Goal: Obtain resource: Download file/media

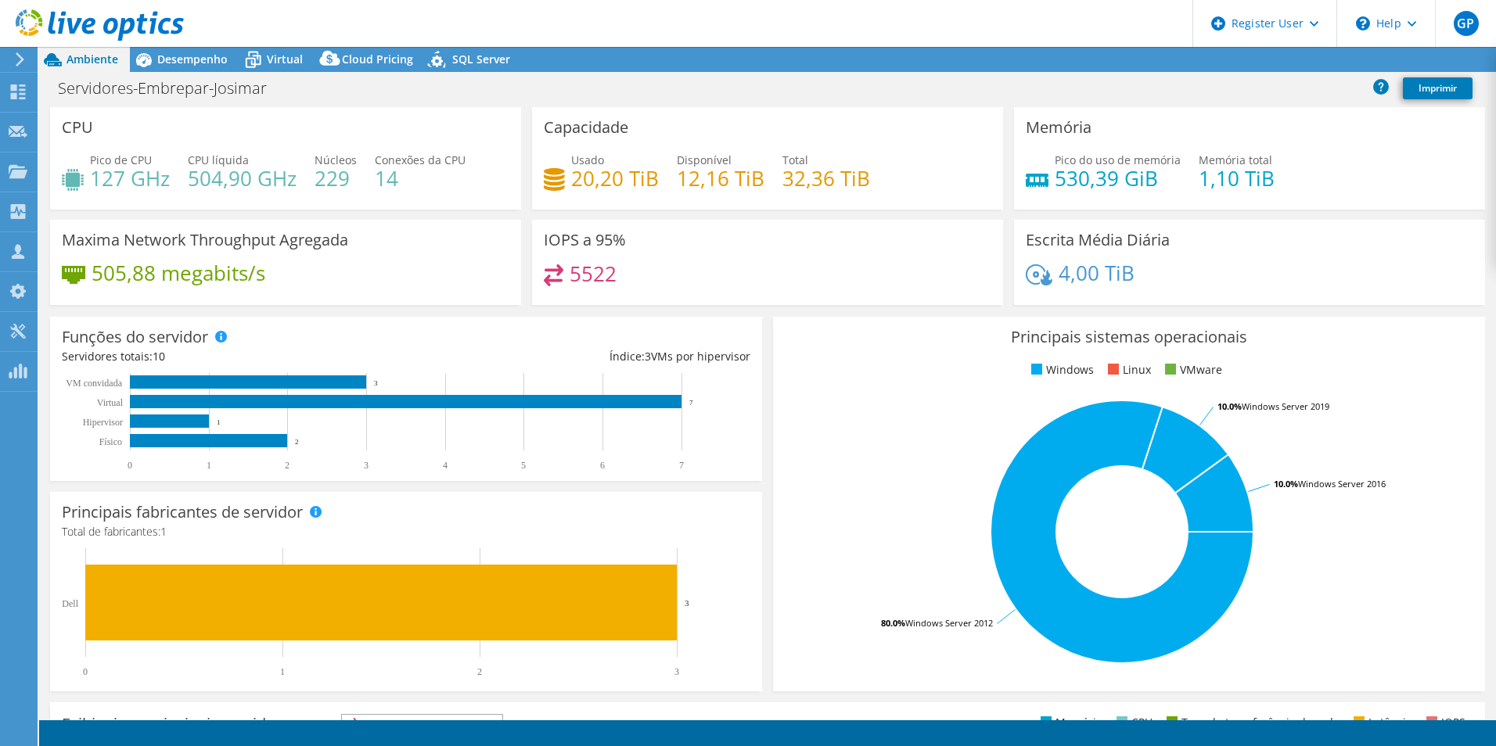
select select "USD"
click at [202, 63] on span "Desempenho" at bounding box center [192, 59] width 70 height 15
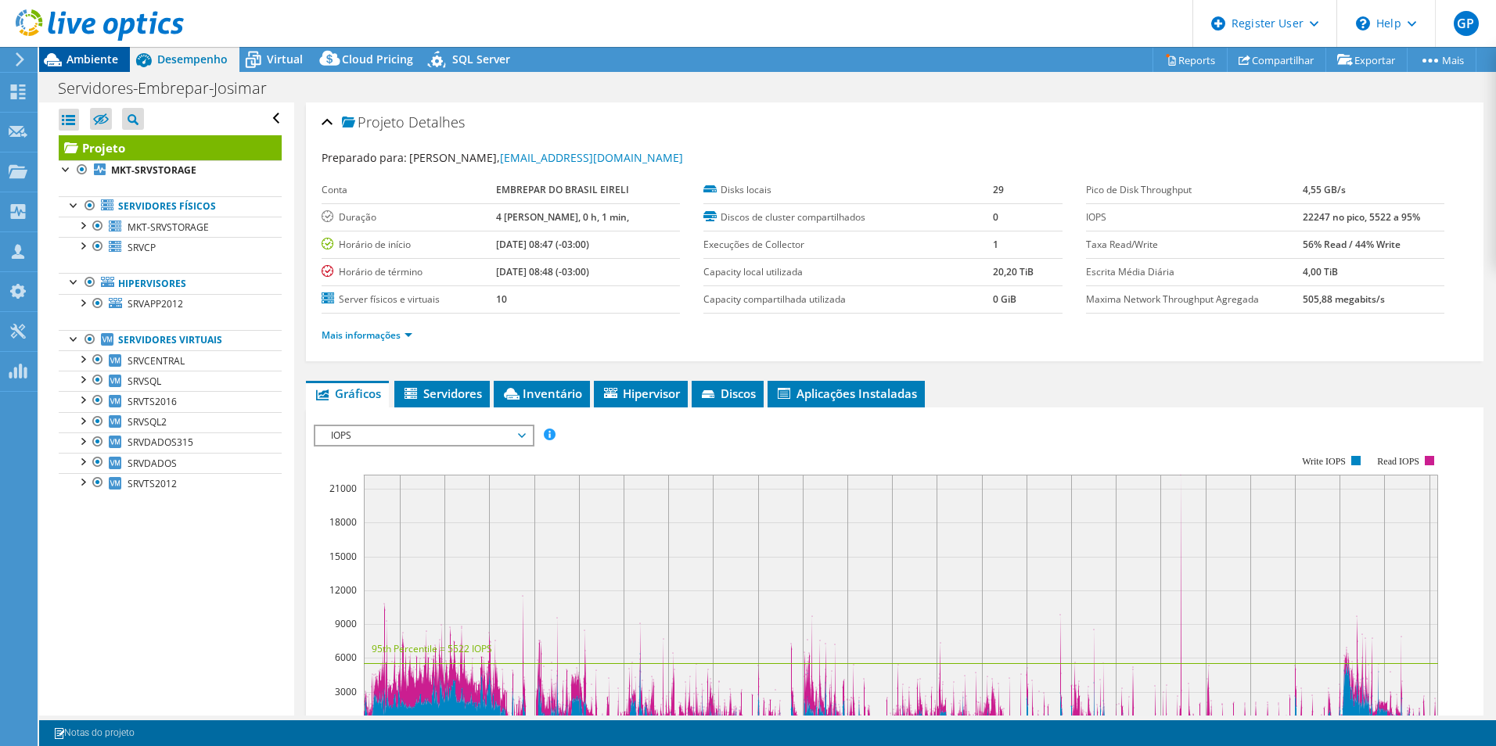
click at [85, 56] on span "Ambiente" at bounding box center [93, 59] width 52 height 15
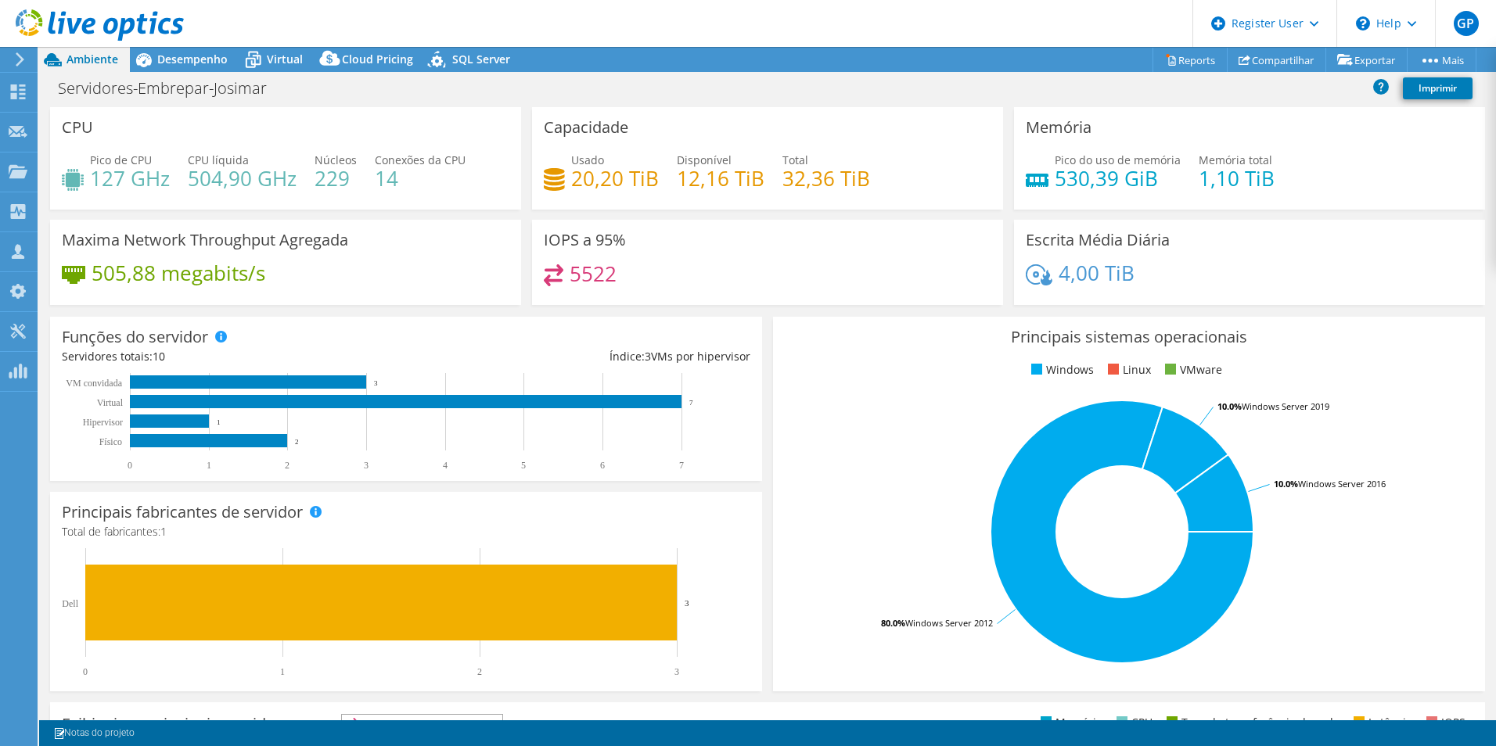
click at [861, 182] on h4 "32,36 TiB" at bounding box center [826, 178] width 88 height 17
drag, startPoint x: 865, startPoint y: 177, endPoint x: 778, endPoint y: 181, distance: 86.9
click at [778, 181] on div "Usado 20,20 TiB Disponível 12,16 TiB Total 32,36 TiB" at bounding box center [768, 177] width 448 height 51
drag, startPoint x: 778, startPoint y: 181, endPoint x: 855, endPoint y: 200, distance: 79.1
click at [855, 200] on div "Usado 20,20 TiB Disponível 12,16 TiB Total 32,36 TiB" at bounding box center [768, 177] width 448 height 51
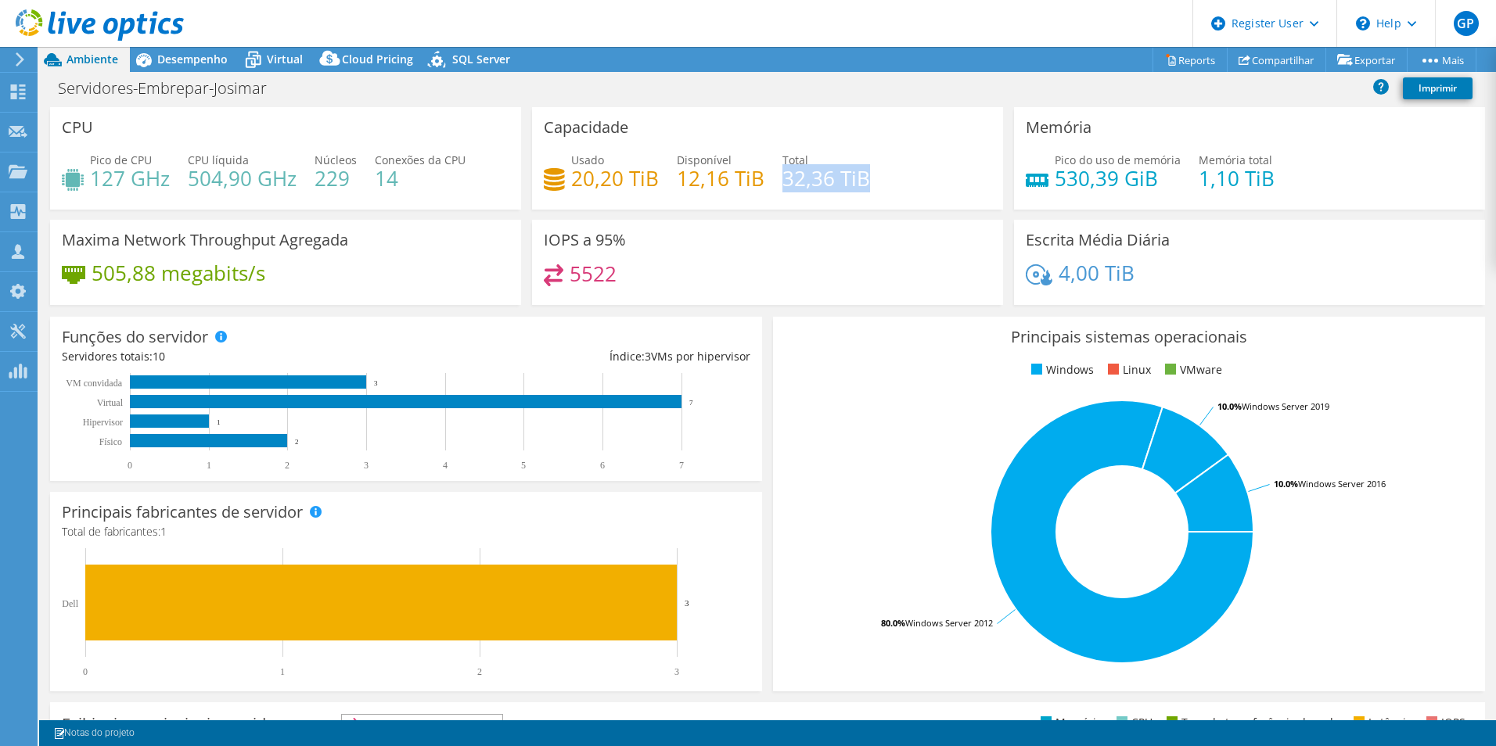
drag, startPoint x: 867, startPoint y: 177, endPoint x: 778, endPoint y: 182, distance: 88.5
click at [778, 182] on div "Usado 20,20 TiB Disponível 12,16 TiB Total 32,36 TiB" at bounding box center [768, 177] width 448 height 51
click at [1193, 60] on link "Reports" at bounding box center [1189, 60] width 75 height 24
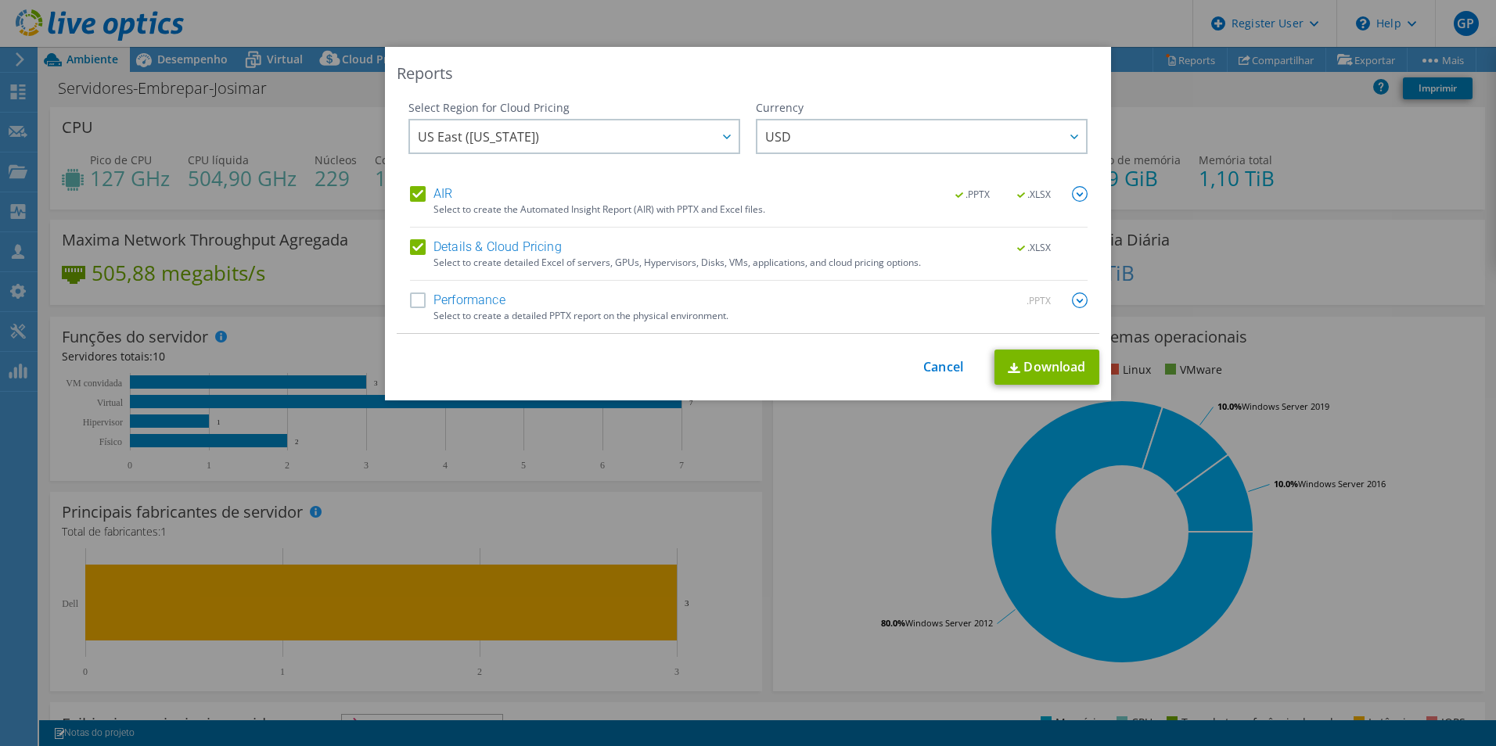
click at [413, 300] on label "Performance" at bounding box center [457, 301] width 95 height 16
click at [0, 0] on input "Performance" at bounding box center [0, 0] width 0 height 0
click at [415, 244] on label "Details & Cloud Pricing" at bounding box center [486, 247] width 152 height 16
click at [0, 0] on input "Details & Cloud Pricing" at bounding box center [0, 0] width 0 height 0
click at [410, 196] on label "AIR" at bounding box center [431, 194] width 42 height 16
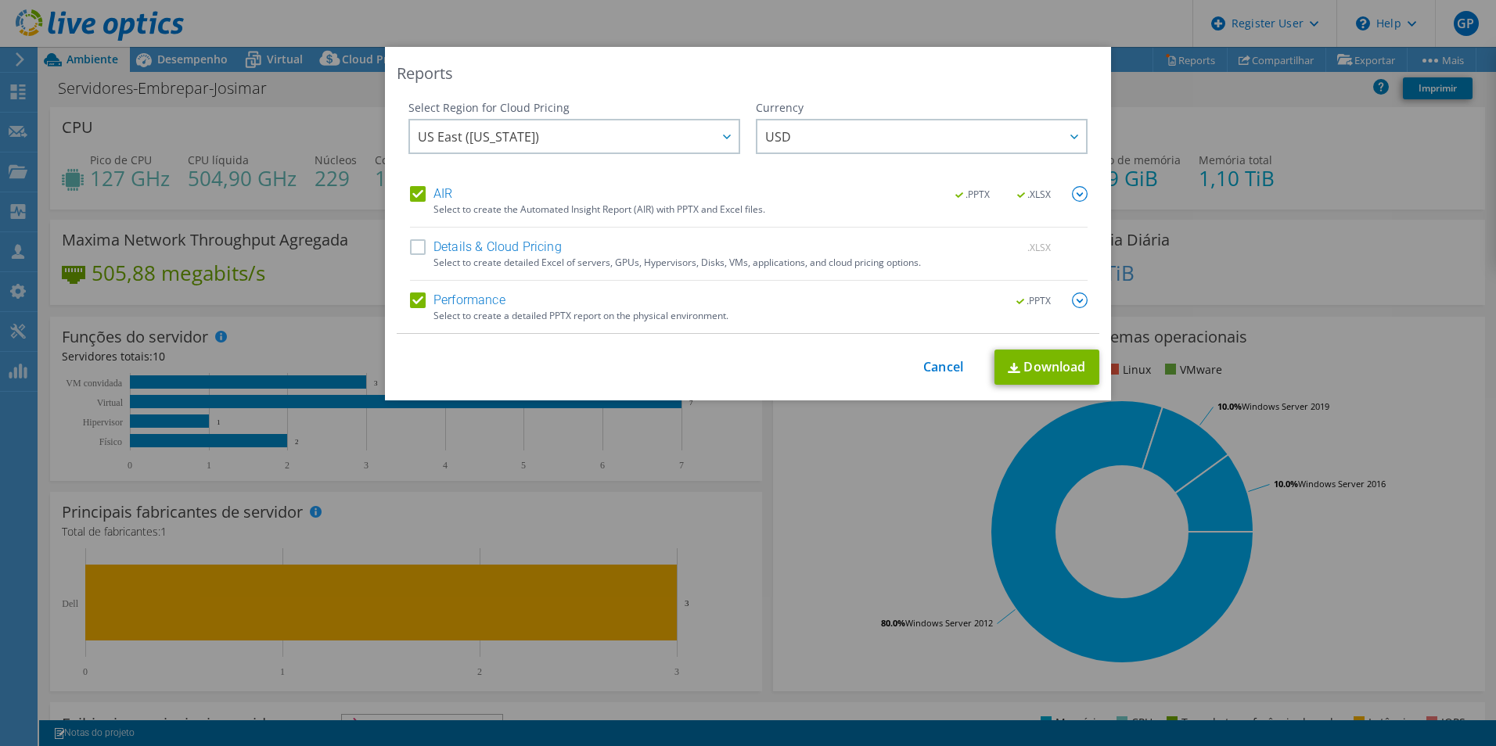
click at [0, 0] on input "AIR" at bounding box center [0, 0] width 0 height 0
click at [1073, 301] on img at bounding box center [1080, 301] width 16 height 16
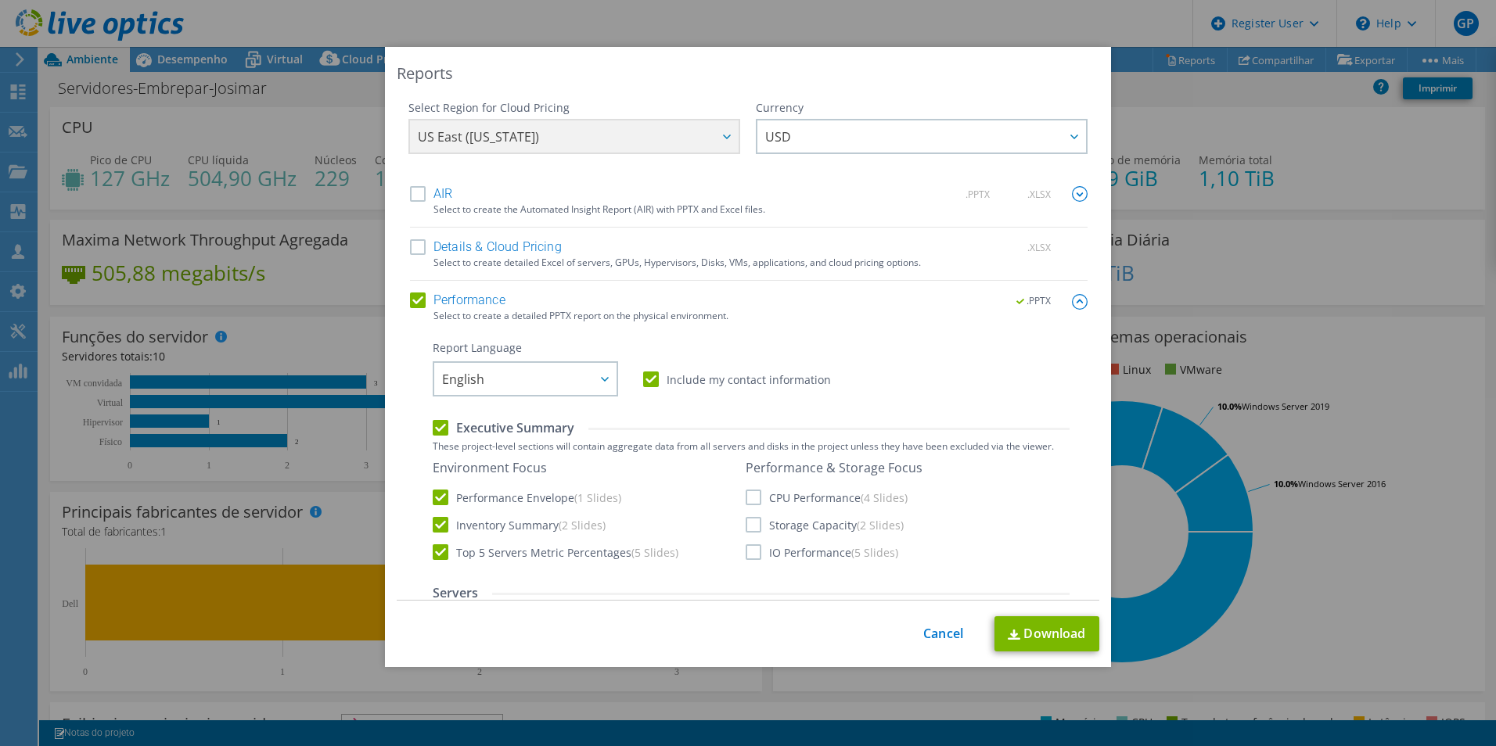
scroll to position [182, 0]
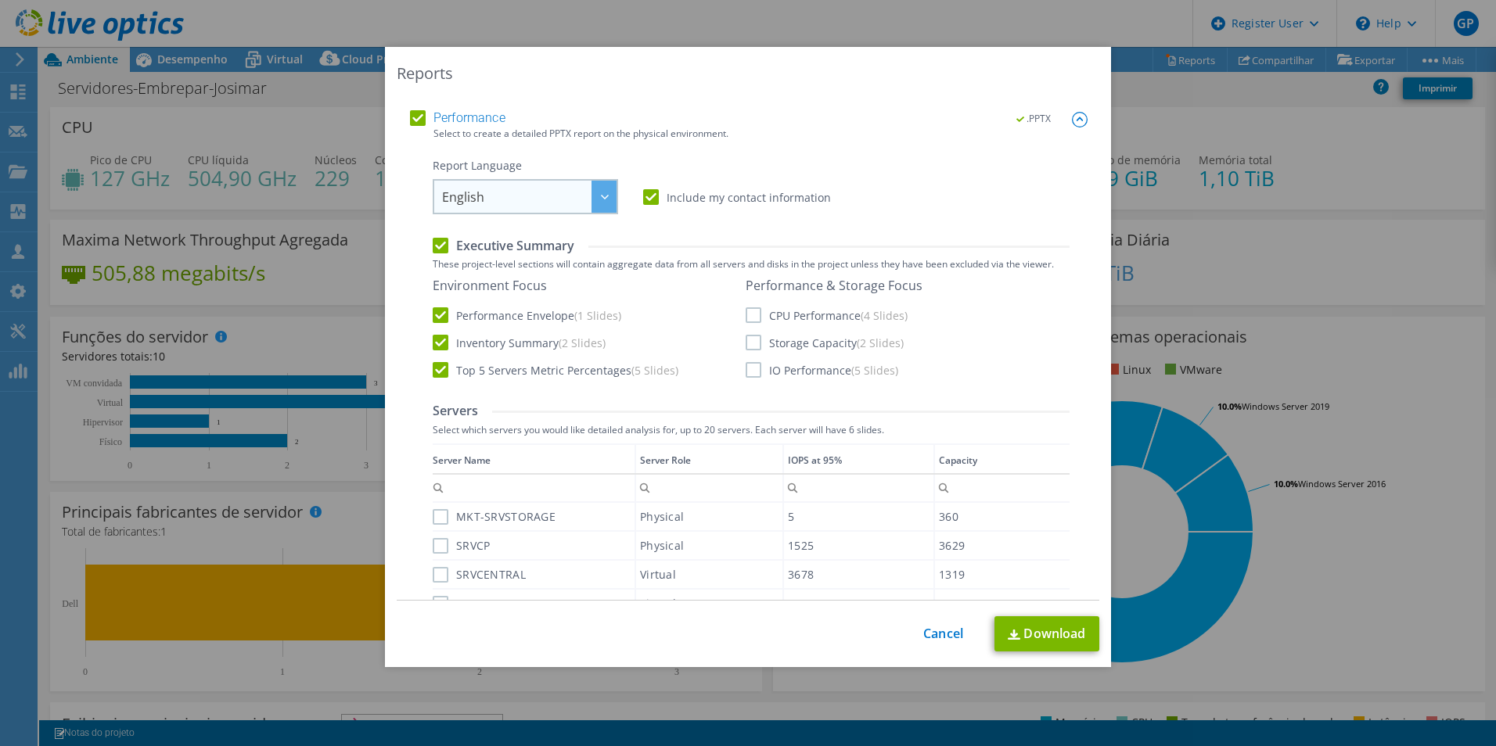
click at [596, 190] on div at bounding box center [603, 197] width 25 height 32
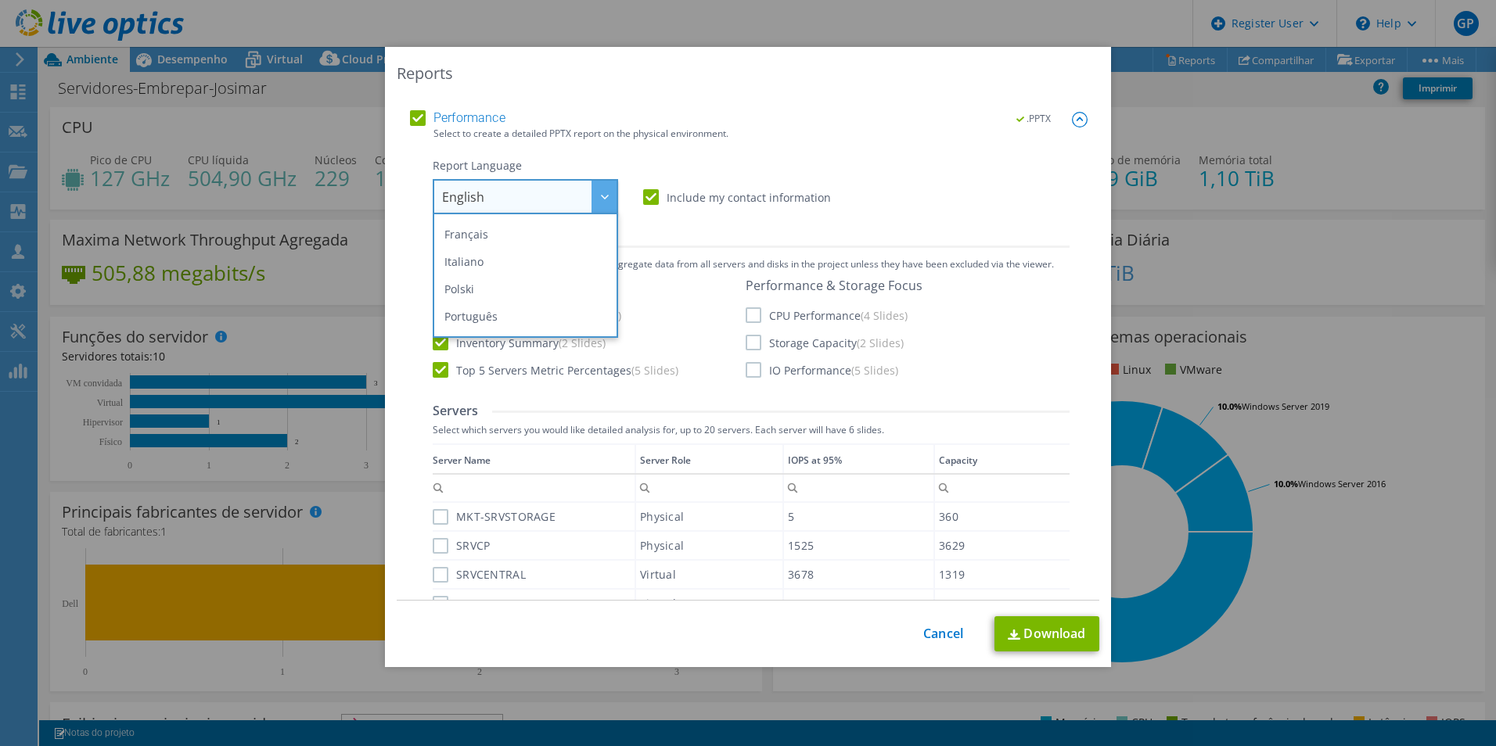
scroll to position [111, 0]
click at [511, 287] on li "Português" at bounding box center [526, 283] width 178 height 27
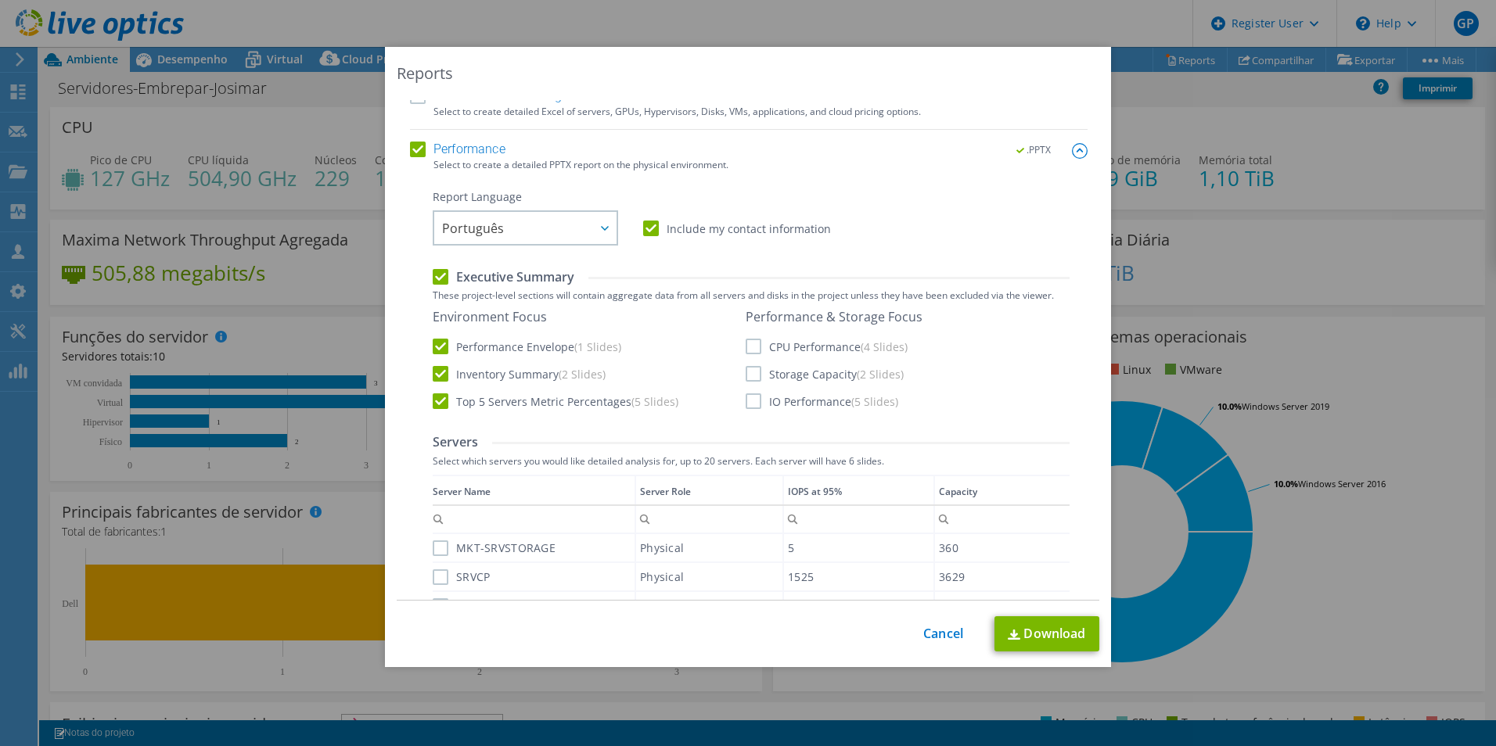
scroll to position [182, 0]
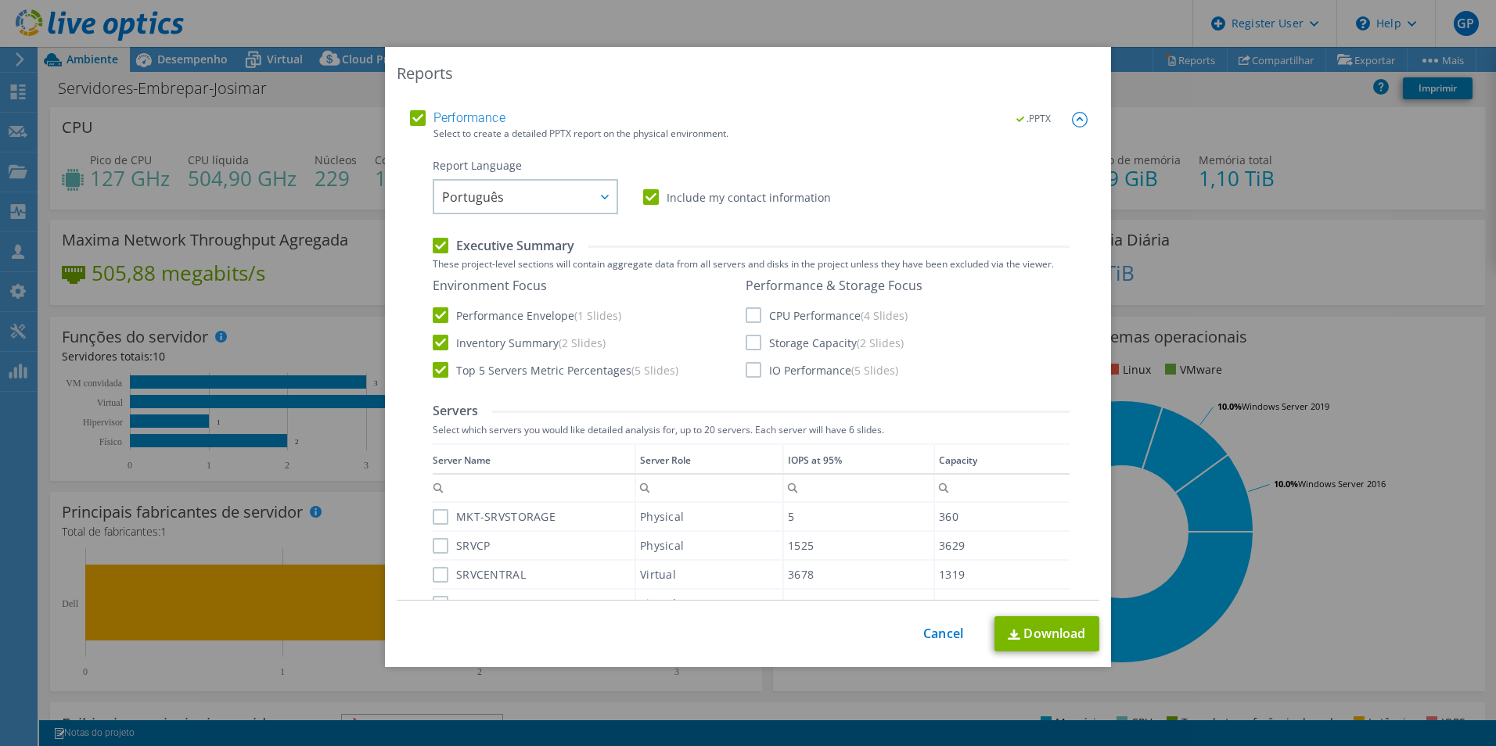
click at [754, 308] on label "CPU Performance (4 Slides)" at bounding box center [827, 315] width 162 height 16
click at [0, 0] on input "CPU Performance (4 Slides)" at bounding box center [0, 0] width 0 height 0
click at [746, 344] on label "Storage Capacity (2 Slides)" at bounding box center [825, 343] width 158 height 16
click at [0, 0] on input "Storage Capacity (2 Slides)" at bounding box center [0, 0] width 0 height 0
click at [752, 371] on label "IO Performance (5 Slides)" at bounding box center [822, 370] width 153 height 16
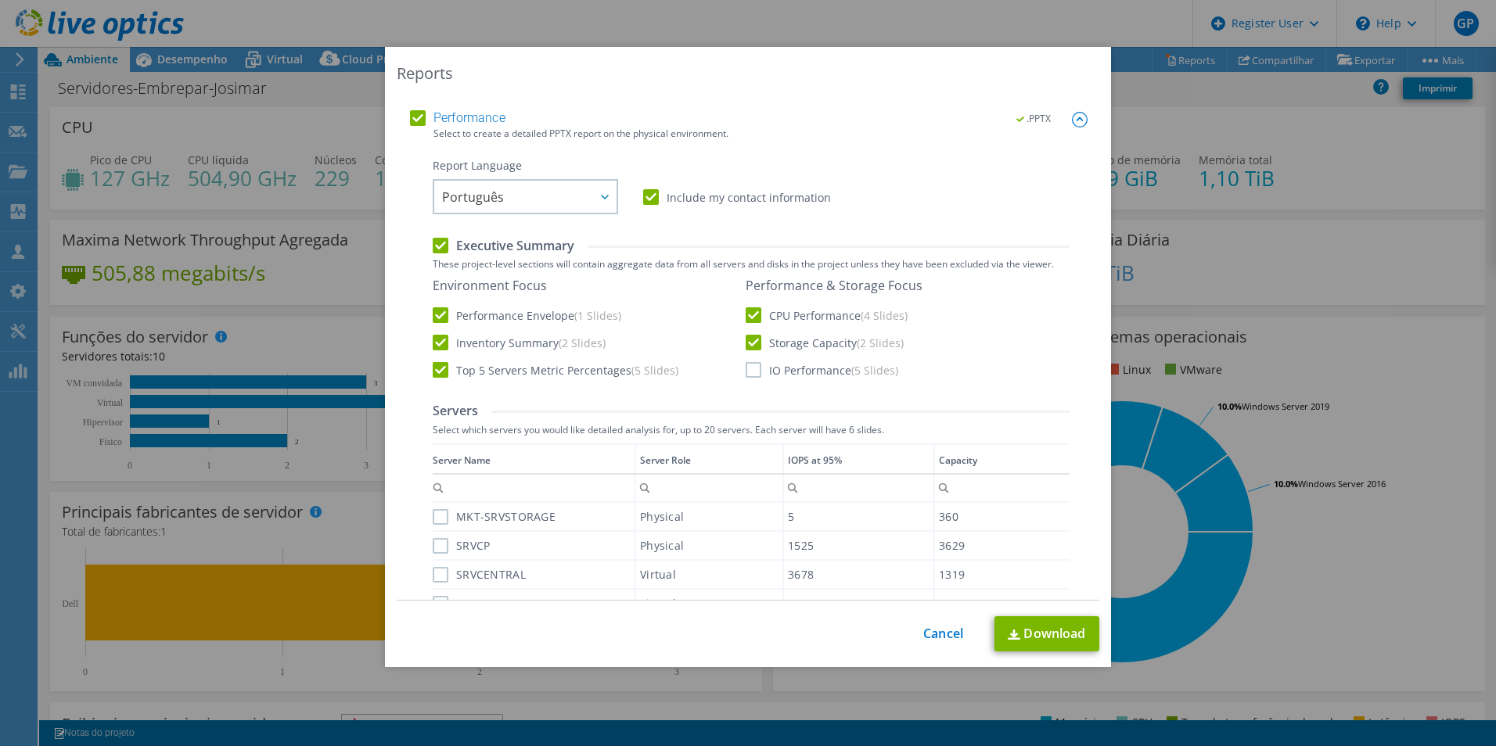
click at [0, 0] on input "IO Performance (5 Slides)" at bounding box center [0, 0] width 0 height 0
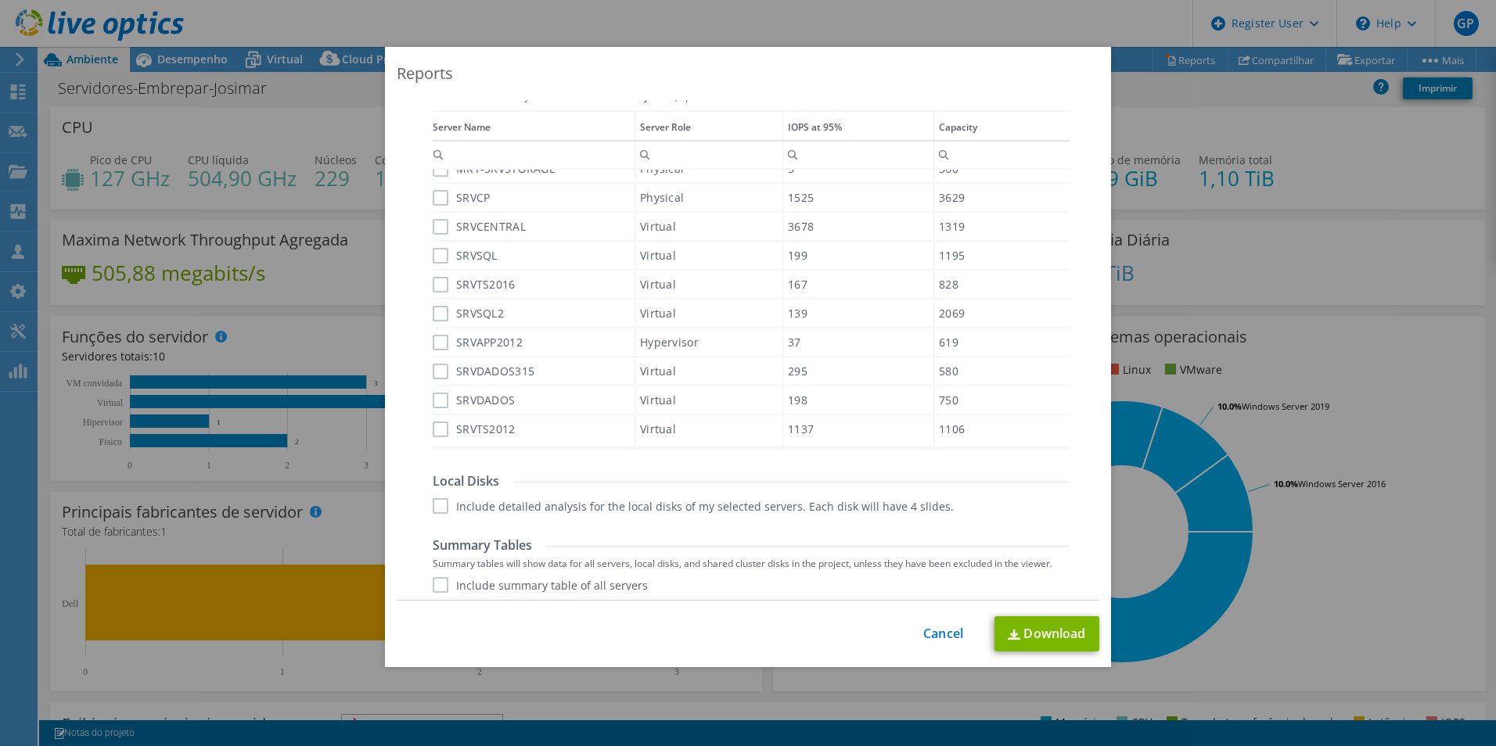
scroll to position [575, 0]
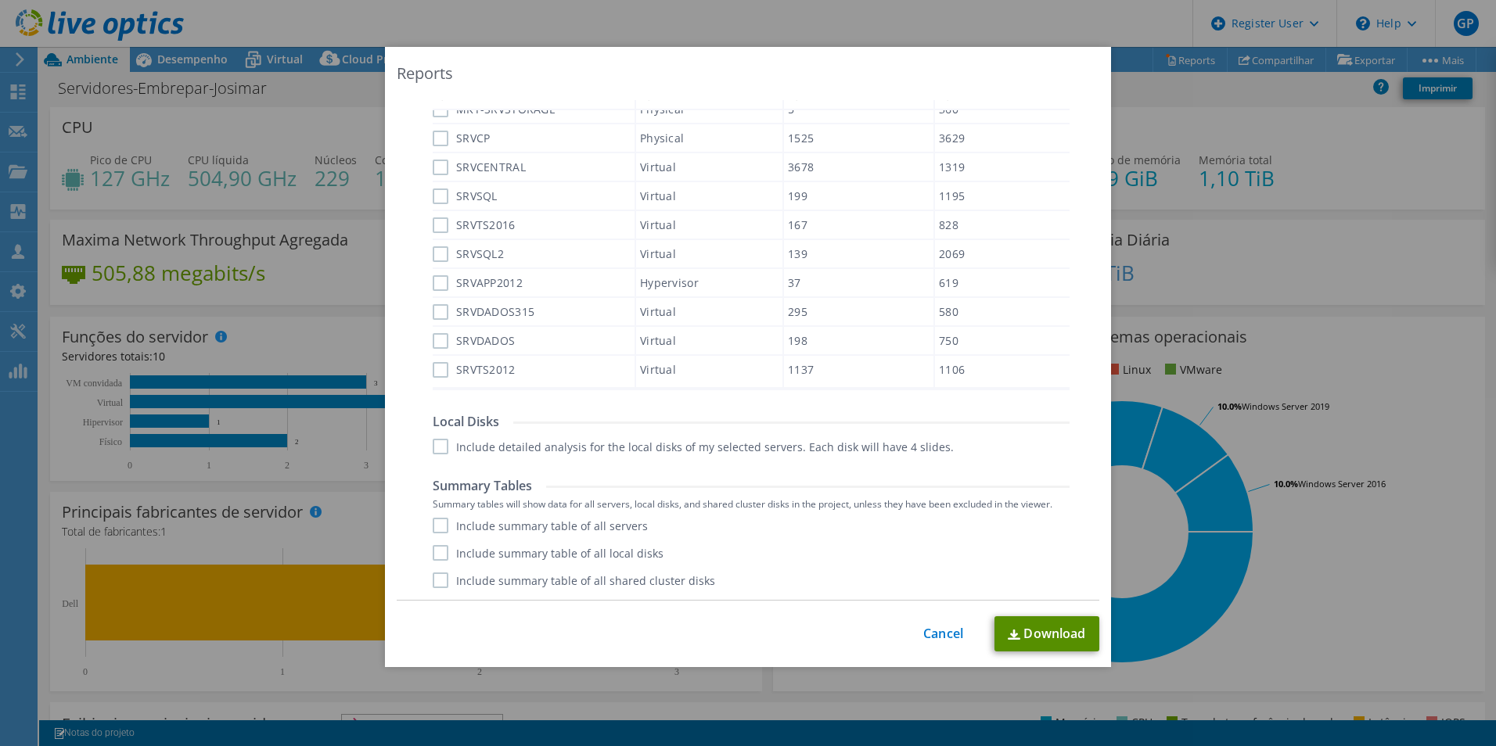
click at [1022, 635] on link "Download" at bounding box center [1046, 634] width 105 height 35
drag, startPoint x: 1354, startPoint y: 297, endPoint x: 1346, endPoint y: 297, distance: 7.9
click at [1354, 297] on div "Reports Select Region for Cloud Pricing Asia Pacific ([GEOGRAPHIC_DATA]) [GEOGR…" at bounding box center [748, 373] width 1496 height 652
